Goal: Task Accomplishment & Management: Manage account settings

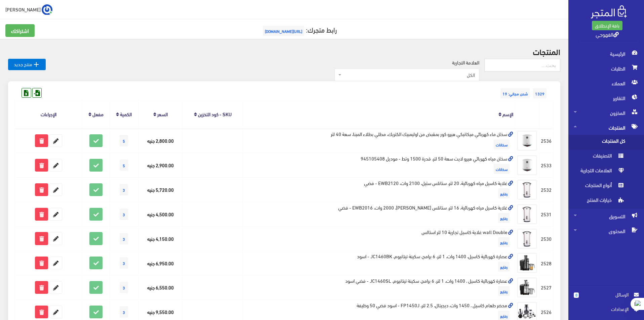
scroll to position [336, 0]
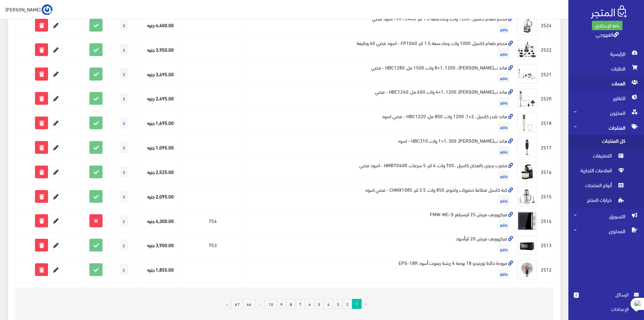
click at [628, 85] on span "العملاء" at bounding box center [606, 83] width 65 height 15
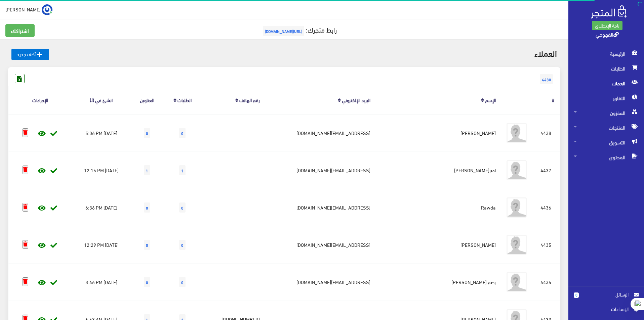
click at [15, 77] on icon at bounding box center [19, 78] width 9 height 9
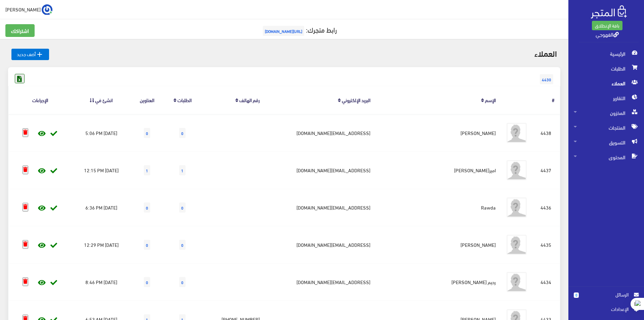
click at [18, 80] on icon at bounding box center [19, 78] width 9 height 9
click at [20, 82] on icon at bounding box center [19, 78] width 9 height 9
click at [624, 62] on span "الطلبات" at bounding box center [606, 68] width 65 height 15
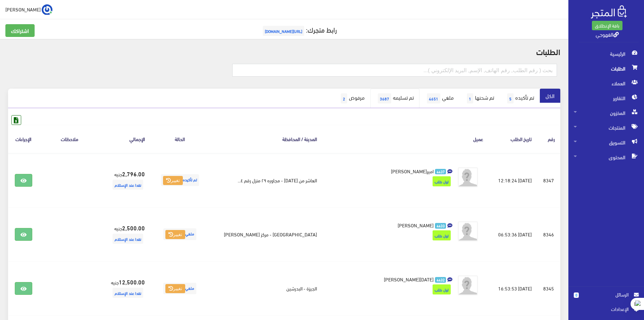
click at [395, 95] on link "تم تسليمه 3687" at bounding box center [394, 98] width 49 height 19
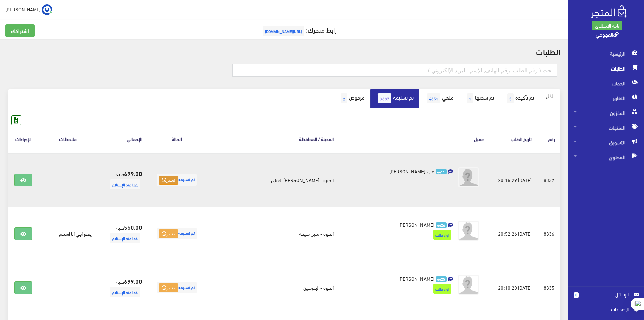
click at [178, 179] on button "تغيير" at bounding box center [169, 180] width 20 height 9
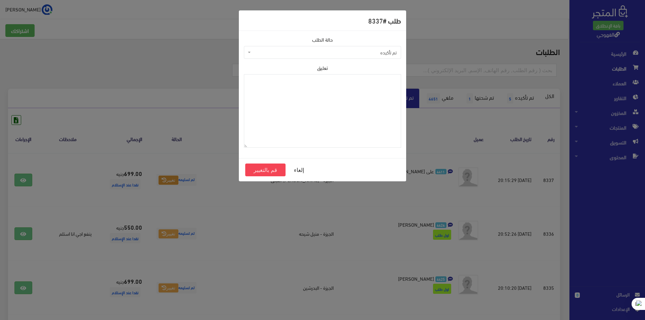
click at [255, 55] on span "تم تأكيده" at bounding box center [324, 52] width 145 height 7
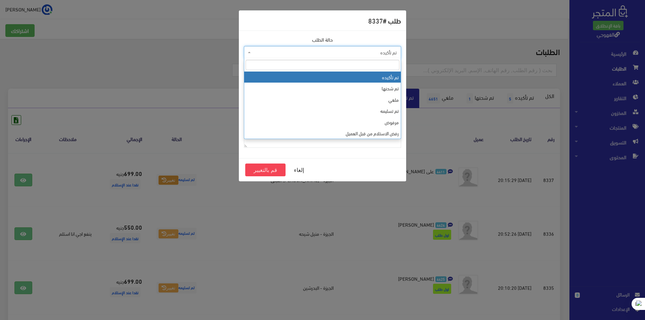
click at [257, 48] on span "تم تأكيده" at bounding box center [322, 52] width 157 height 13
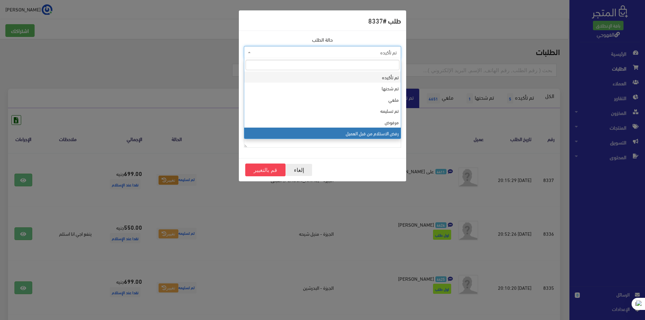
drag, startPoint x: 387, startPoint y: 110, endPoint x: 296, endPoint y: 169, distance: 107.6
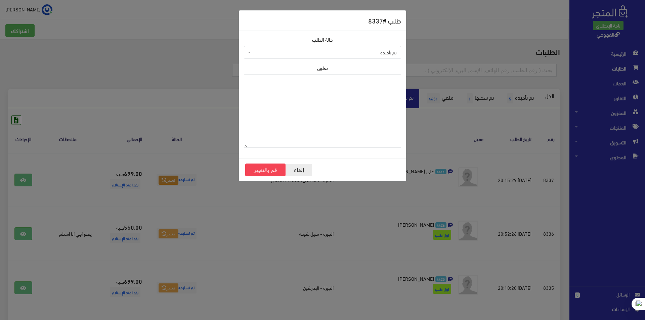
click at [296, 169] on button "إلغاء" at bounding box center [299, 170] width 27 height 13
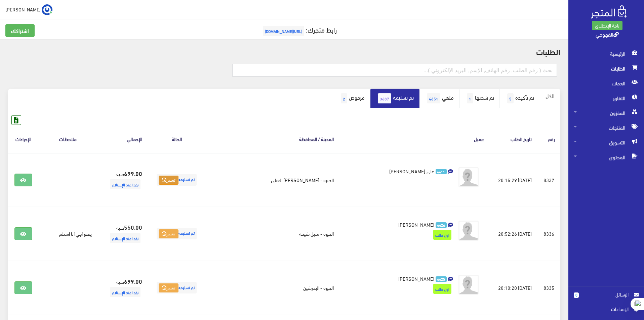
click at [471, 99] on link "تم شحنها 1" at bounding box center [479, 98] width 40 height 19
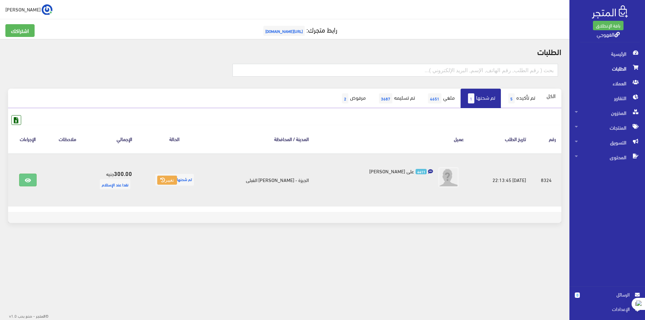
click at [109, 168] on td "300.00 جنيه نقدا عند الإستلام" at bounding box center [112, 179] width 50 height 53
click at [26, 180] on icon at bounding box center [28, 180] width 6 height 5
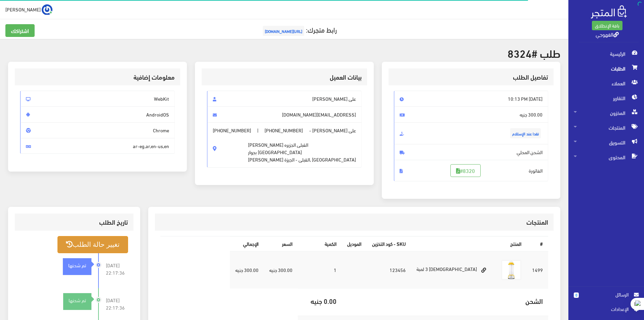
click at [118, 251] on button "تغيير حالة الطلب" at bounding box center [92, 244] width 71 height 17
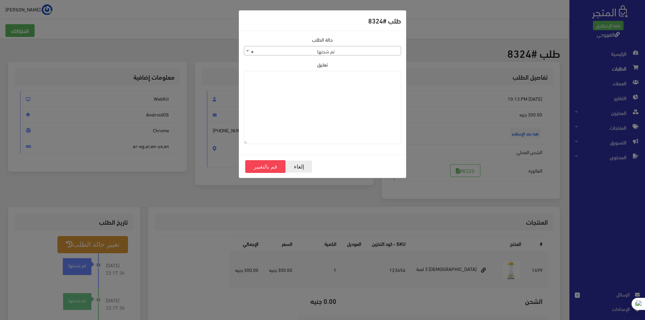
click at [291, 167] on button "إلغاء" at bounding box center [299, 166] width 27 height 13
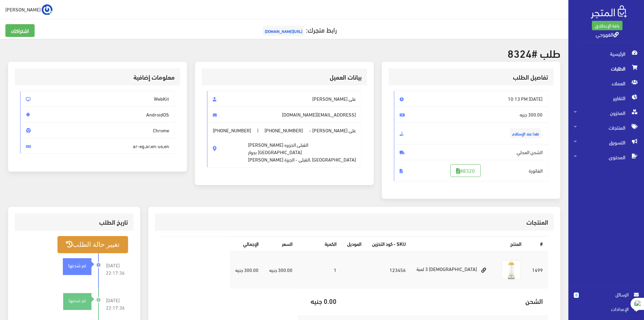
click at [527, 59] on h2 "طلب #8324" at bounding box center [284, 53] width 552 height 12
click at [465, 173] on link "#8320" at bounding box center [465, 170] width 30 height 13
